Goal: Manage account settings

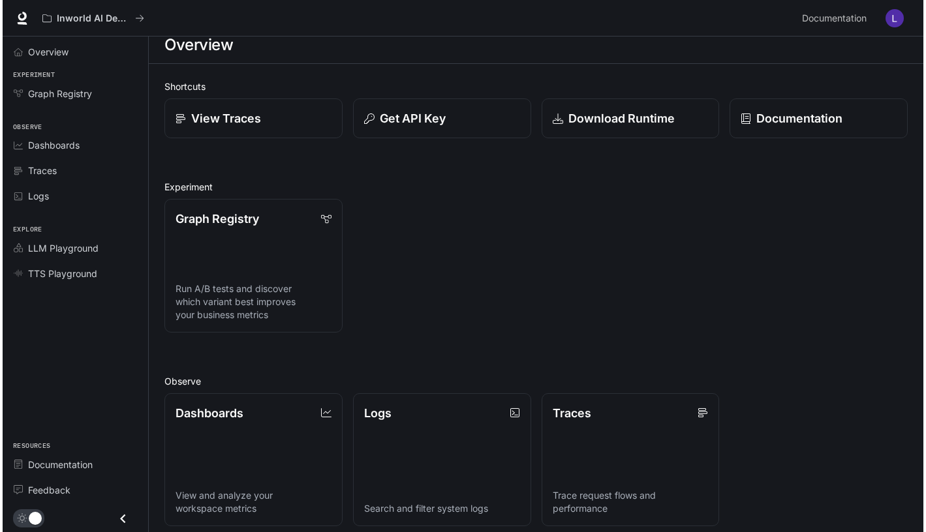
scroll to position [14, 0]
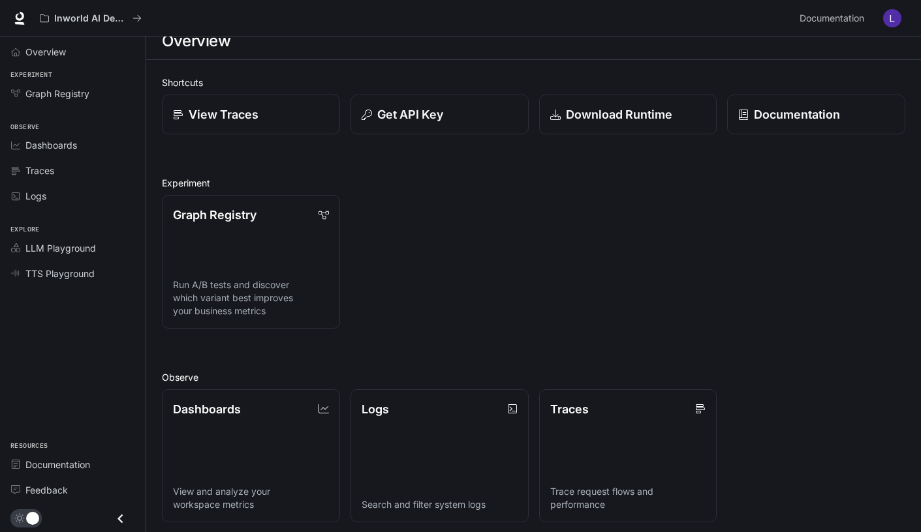
click at [896, 19] on img "button" at bounding box center [892, 18] width 18 height 18
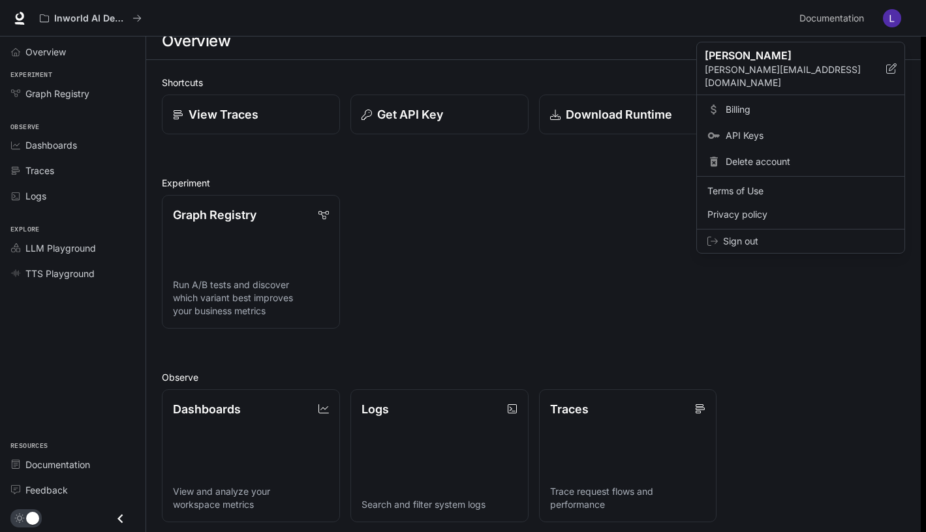
click at [742, 129] on span "API Keys" at bounding box center [810, 135] width 168 height 13
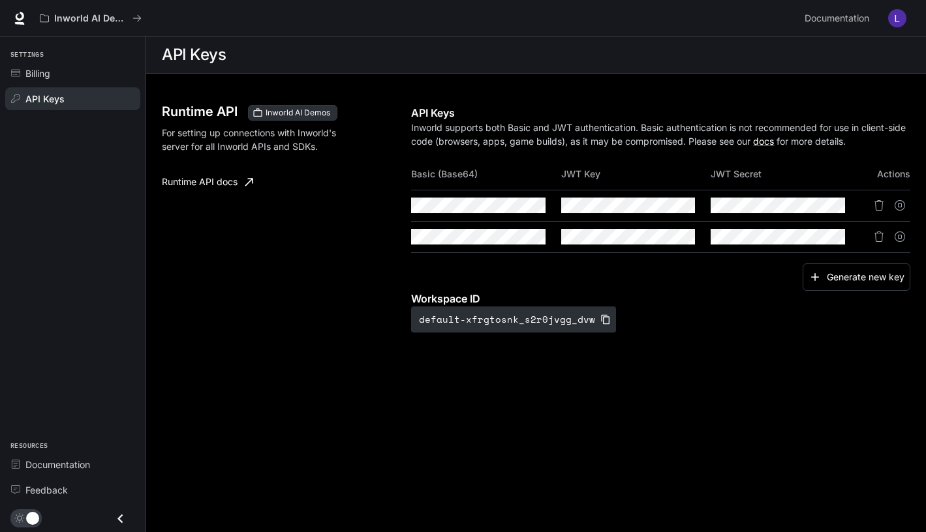
click at [891, 21] on img "button" at bounding box center [897, 18] width 18 height 18
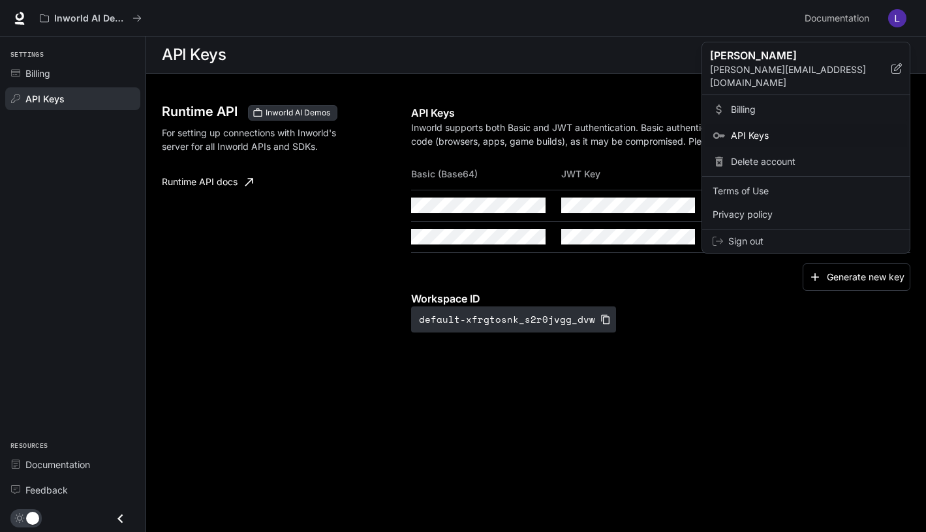
click at [754, 103] on span "Billing" at bounding box center [815, 109] width 168 height 13
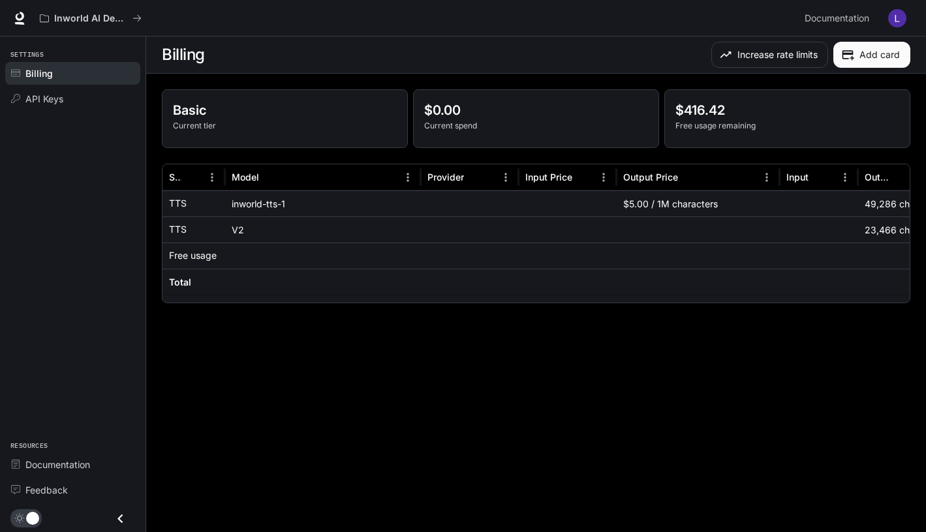
click at [889, 23] on button "button" at bounding box center [897, 18] width 26 height 26
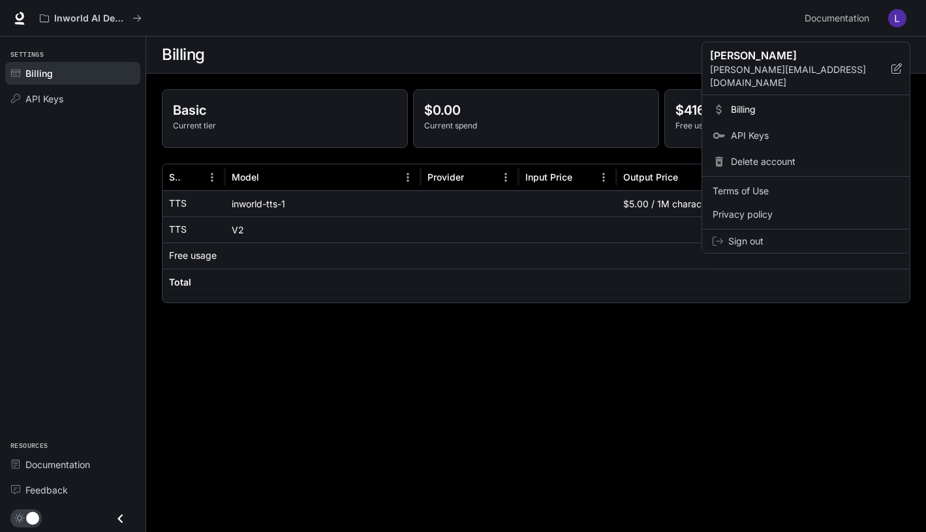
click at [765, 235] on span "Sign out" at bounding box center [813, 241] width 171 height 13
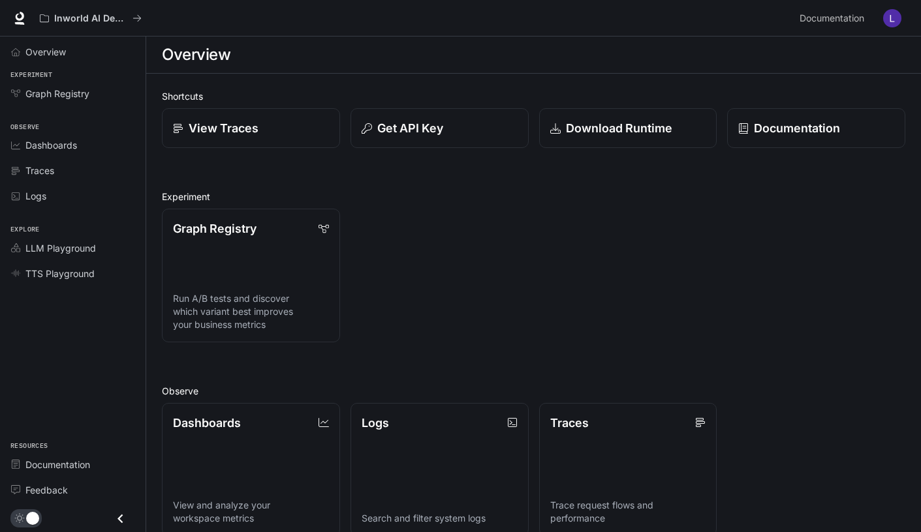
click at [894, 23] on img "button" at bounding box center [892, 18] width 18 height 18
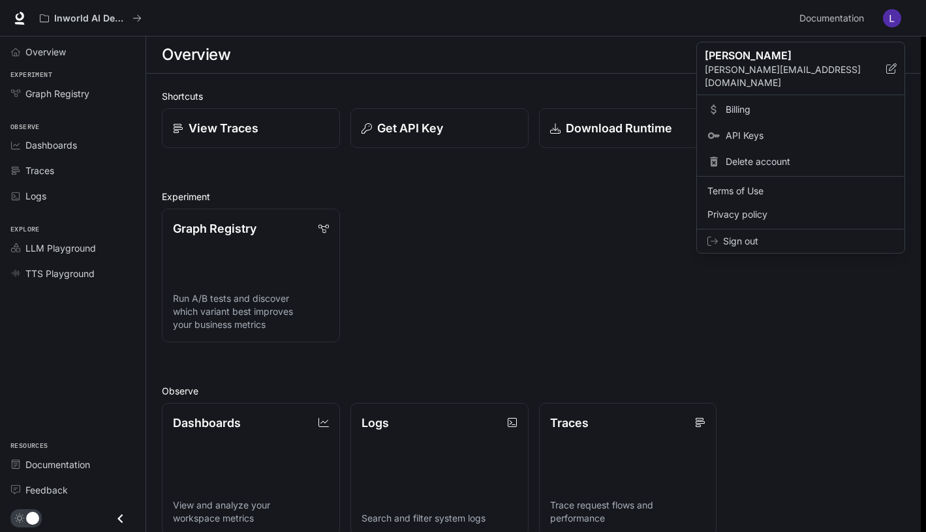
click at [757, 103] on span "Billing" at bounding box center [810, 109] width 168 height 13
